Goal: Task Accomplishment & Management: Manage account settings

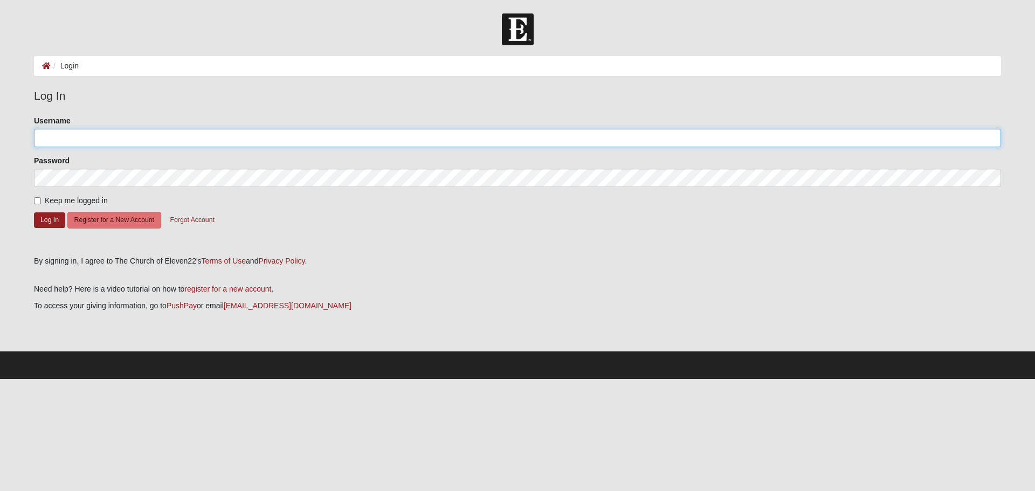
type input "Chadwick28"
click at [38, 204] on input "Keep me logged in" at bounding box center [37, 200] width 7 height 7
checkbox input "true"
click at [41, 221] on button "Log In" at bounding box center [49, 220] width 31 height 16
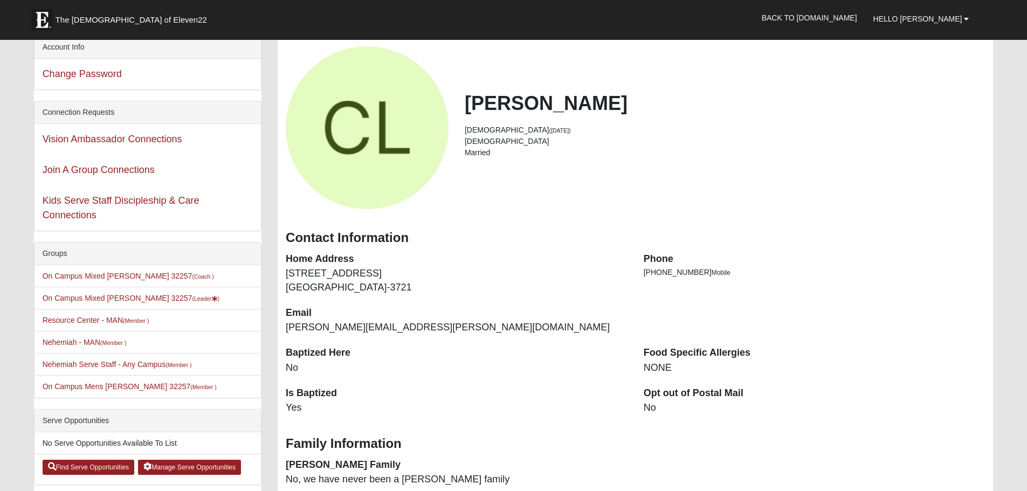
scroll to position [108, 0]
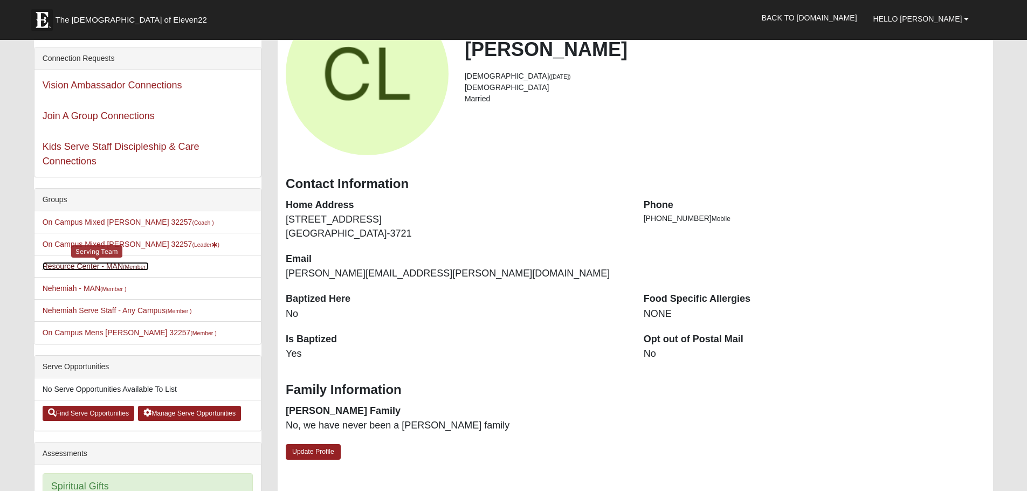
click at [68, 265] on link "Resource Center - MAN (Member )" at bounding box center [96, 266] width 107 height 9
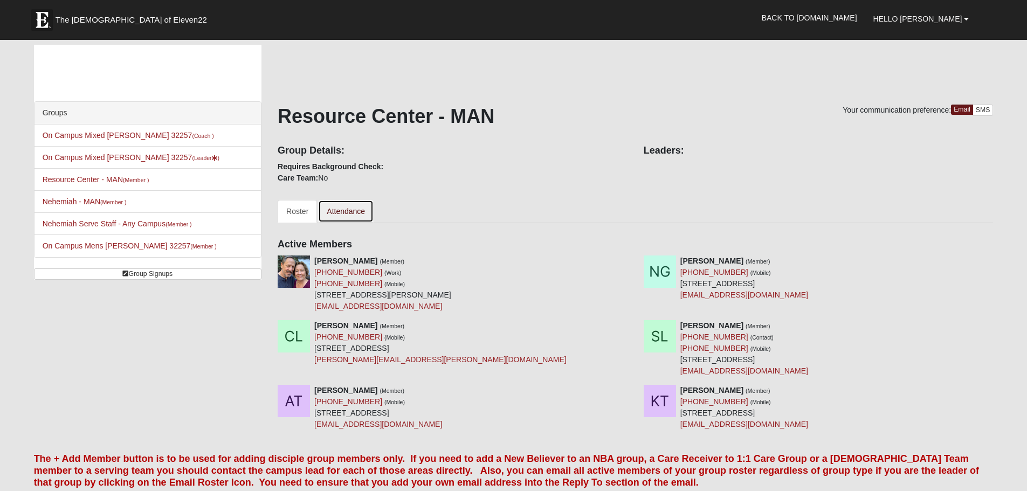
click at [347, 211] on link "Attendance" at bounding box center [346, 211] width 56 height 23
